Goal: Information Seeking & Learning: Learn about a topic

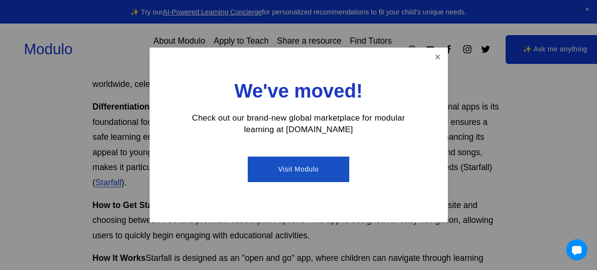
click at [247, 106] on div "We've moved!" at bounding box center [298, 96] width 231 height 31
click at [437, 56] on link "Close" at bounding box center [437, 57] width 17 height 17
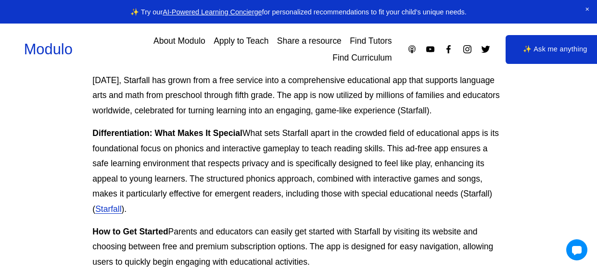
scroll to position [386, 0]
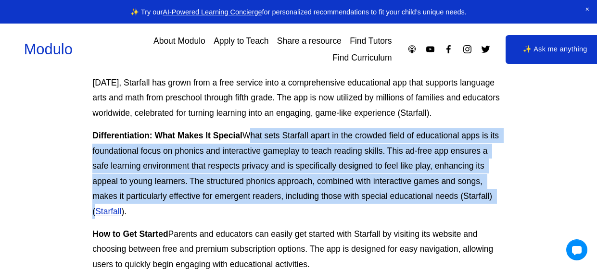
drag, startPoint x: 244, startPoint y: 136, endPoint x: 522, endPoint y: 190, distance: 283.3
copy p "What sets Starfall apart in the crowded field of educational apps is its founda…"
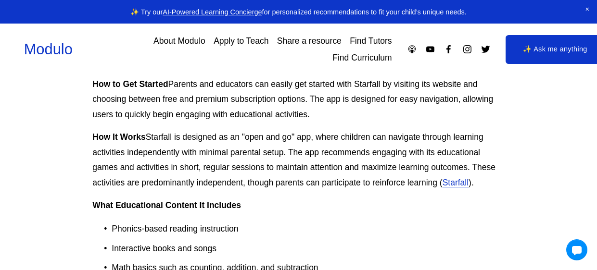
scroll to position [537, 0]
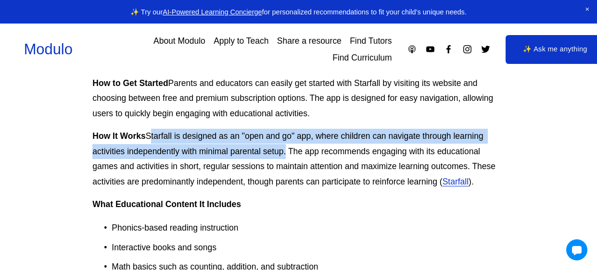
drag, startPoint x: 149, startPoint y: 132, endPoint x: 284, endPoint y: 151, distance: 136.4
click at [284, 151] on p "How It Works Starfall is designed as an "open and go" app, where children can n…" at bounding box center [298, 159] width 412 height 61
copy p "Starfall is designed as an "open and go" app, where children can navigate throu…"
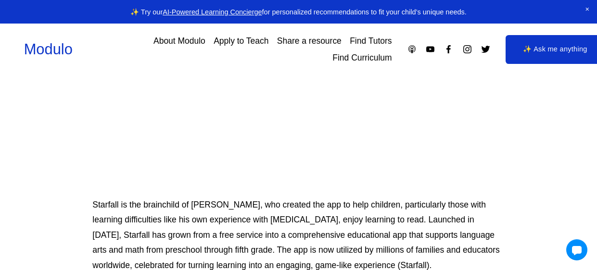
scroll to position [0, 0]
